Goal: Navigation & Orientation: Find specific page/section

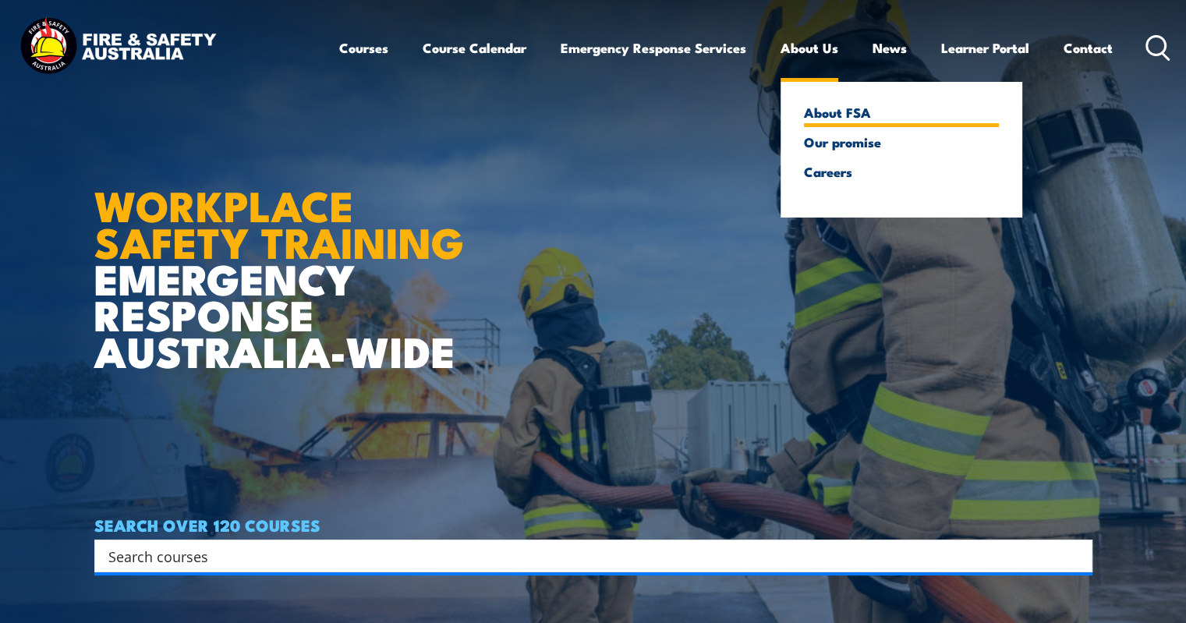
click at [827, 117] on link "About FSA" at bounding box center [901, 112] width 195 height 14
